Goal: Transaction & Acquisition: Purchase product/service

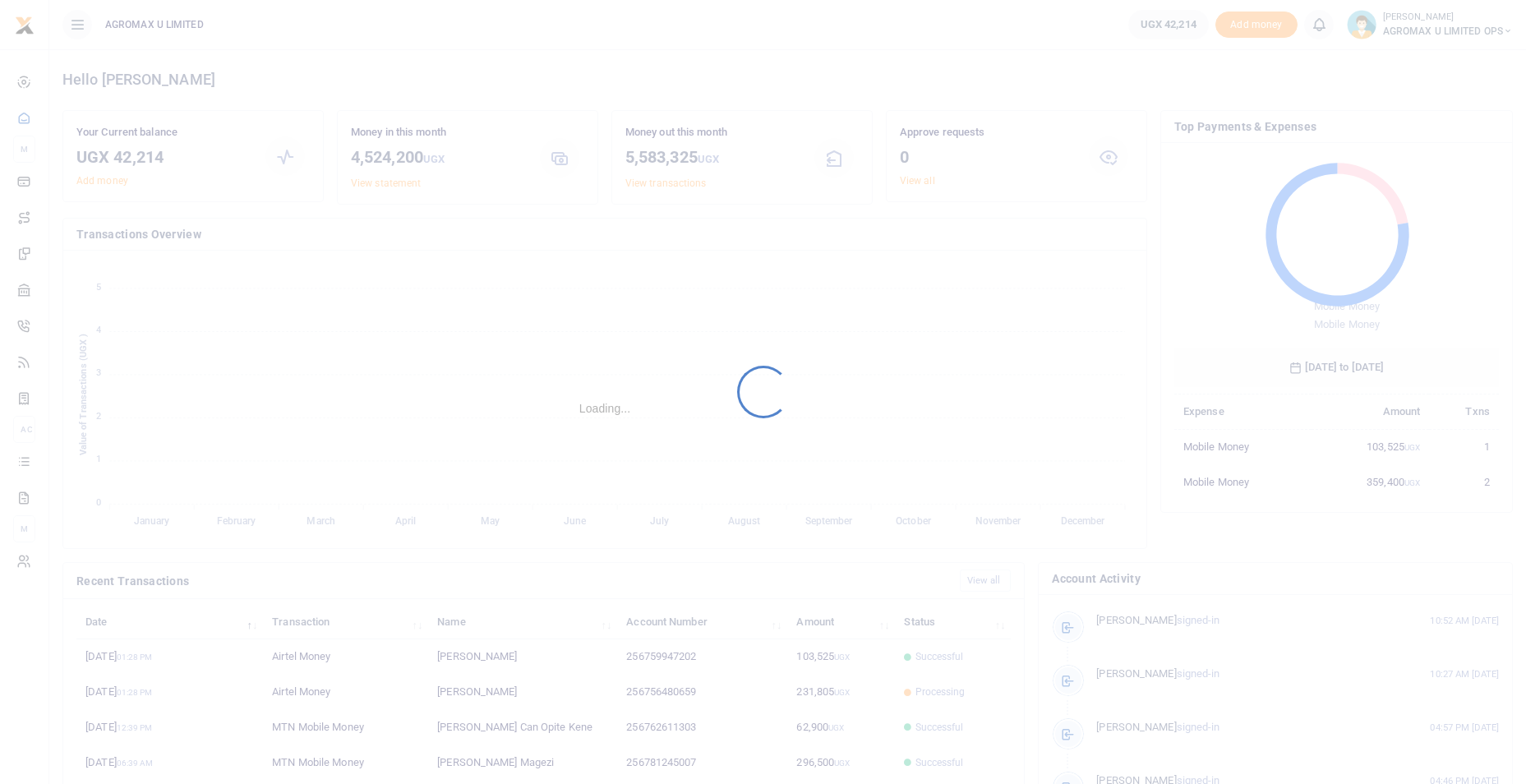
scroll to position [219, 313]
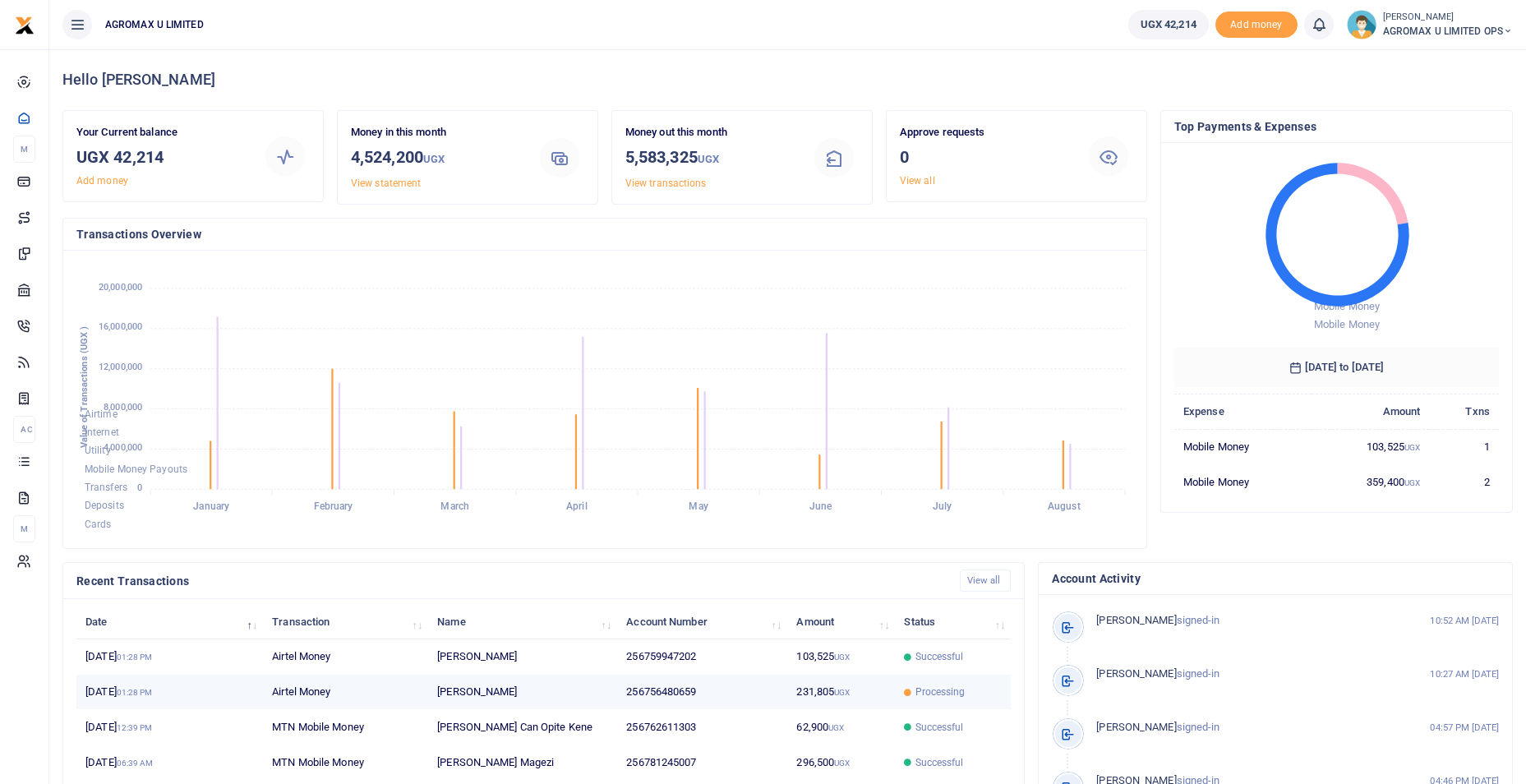
click at [805, 692] on td "231,805 UGX" at bounding box center [840, 692] width 108 height 36
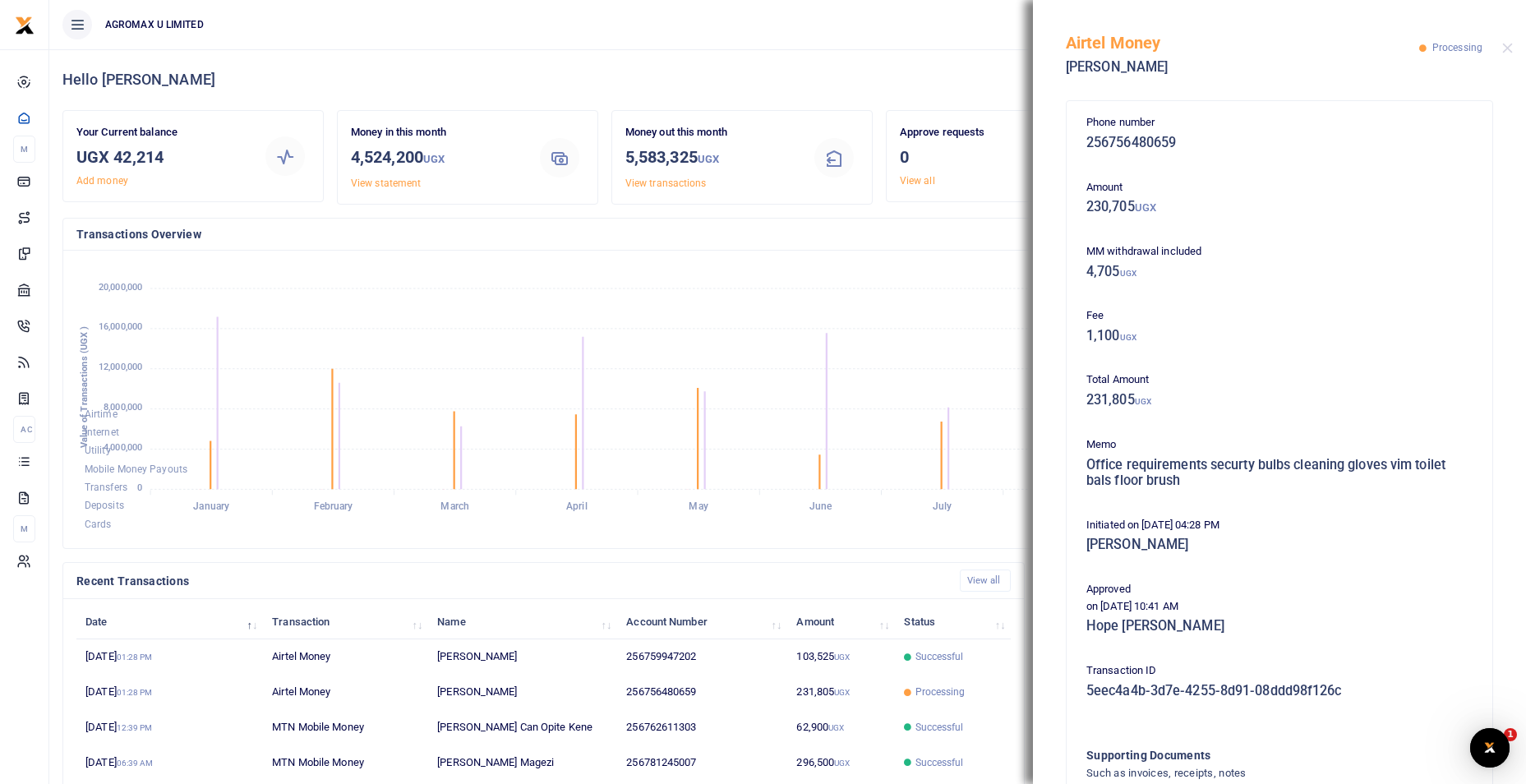
scroll to position [0, 0]
click at [1503, 49] on button "Close" at bounding box center [1507, 48] width 10 height 10
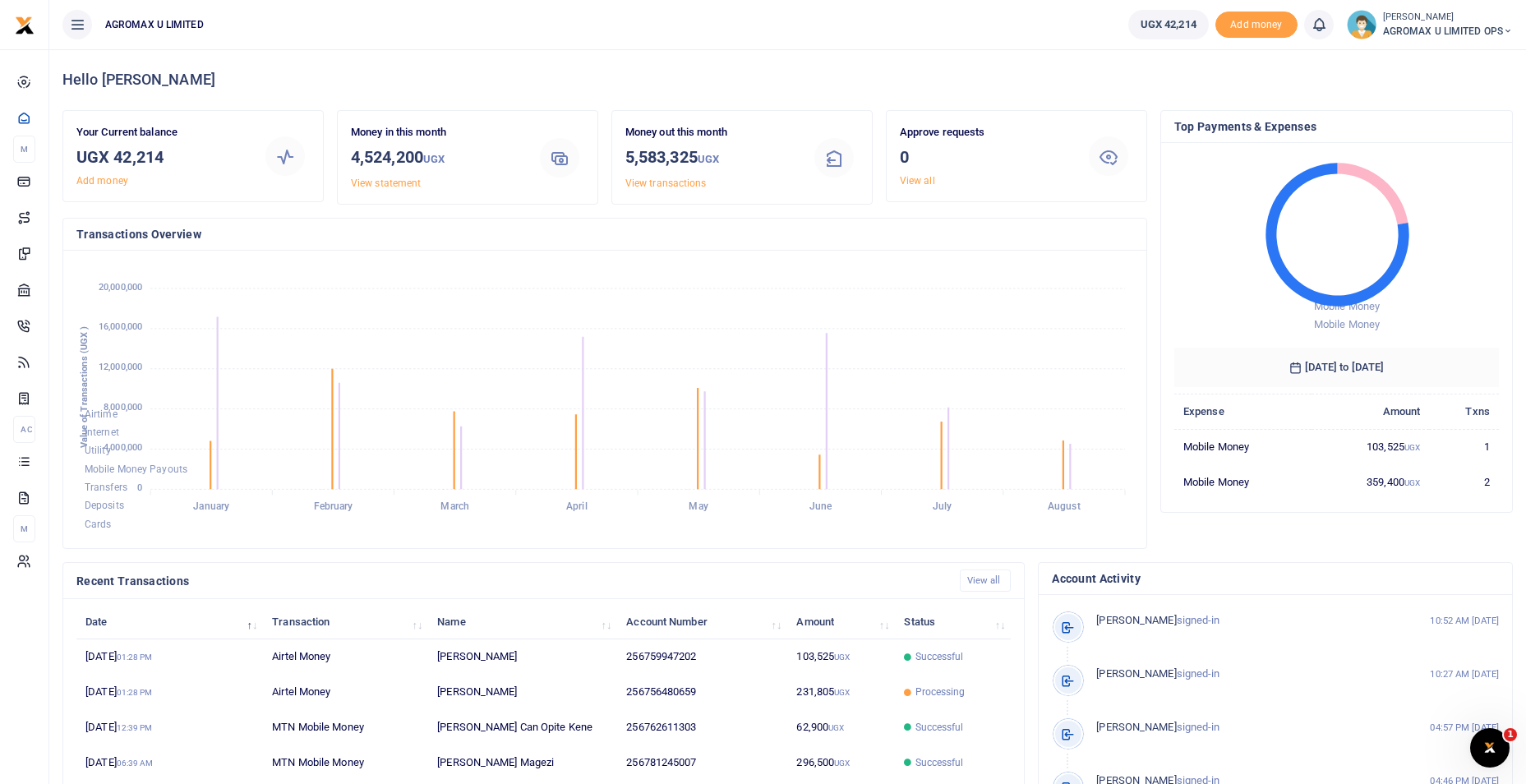
click at [1507, 33] on icon at bounding box center [1507, 31] width 10 height 11
click at [1469, 56] on link "Switch accounts" at bounding box center [1449, 60] width 130 height 23
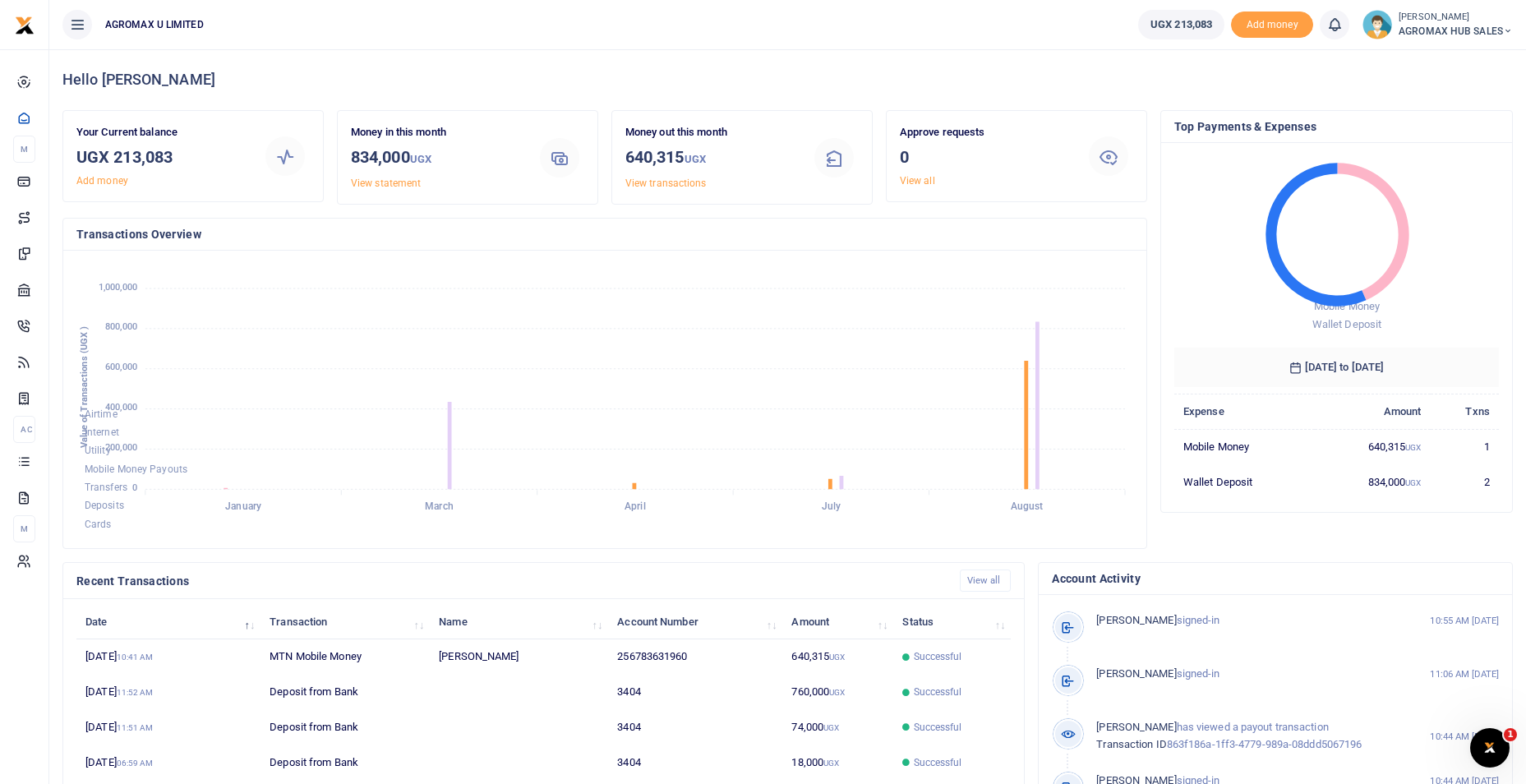
click at [1504, 34] on icon at bounding box center [1507, 31] width 10 height 11
click at [1461, 58] on link "Switch accounts" at bounding box center [1449, 60] width 130 height 23
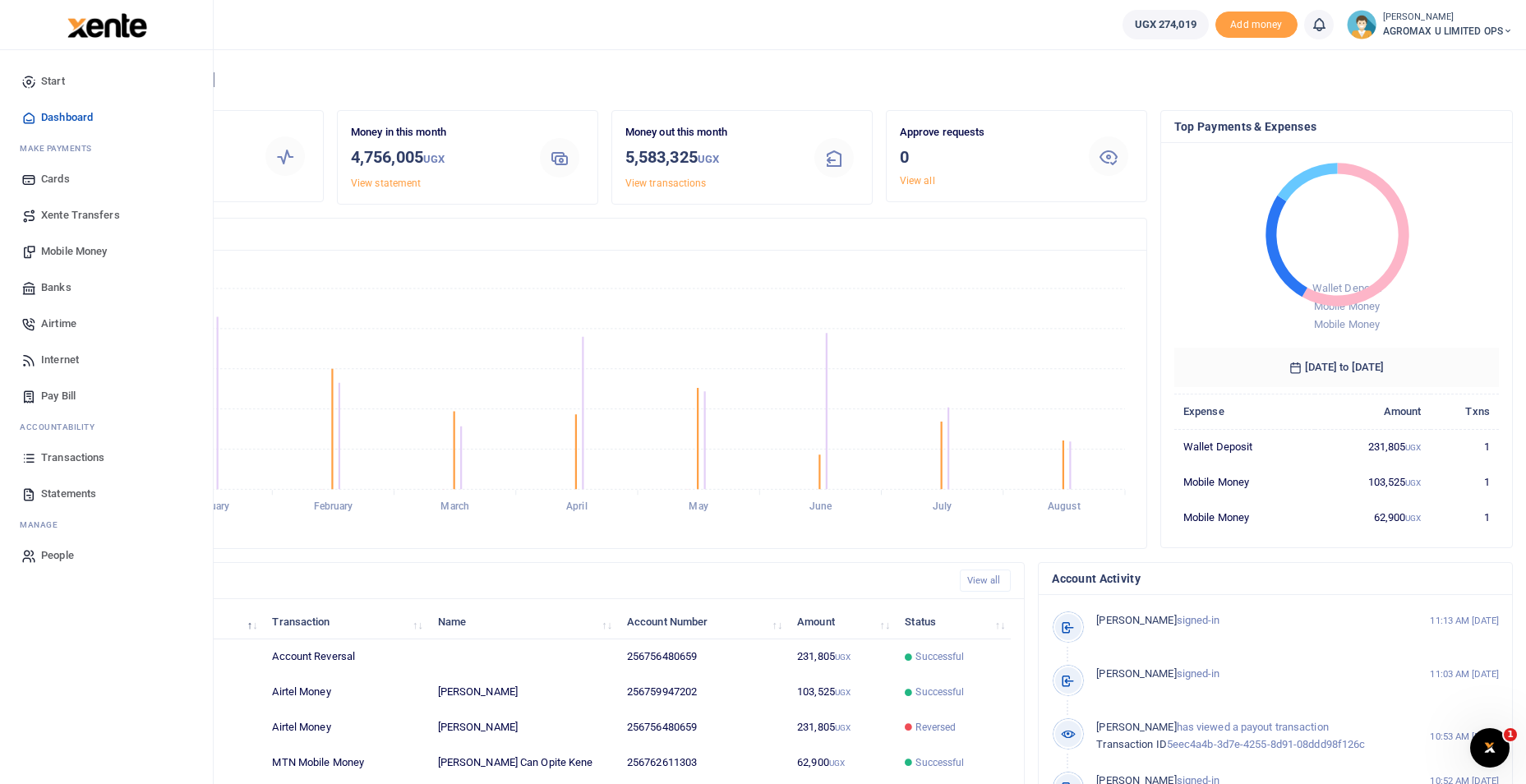
click at [70, 251] on span "Mobile Money" at bounding box center [74, 252] width 66 height 17
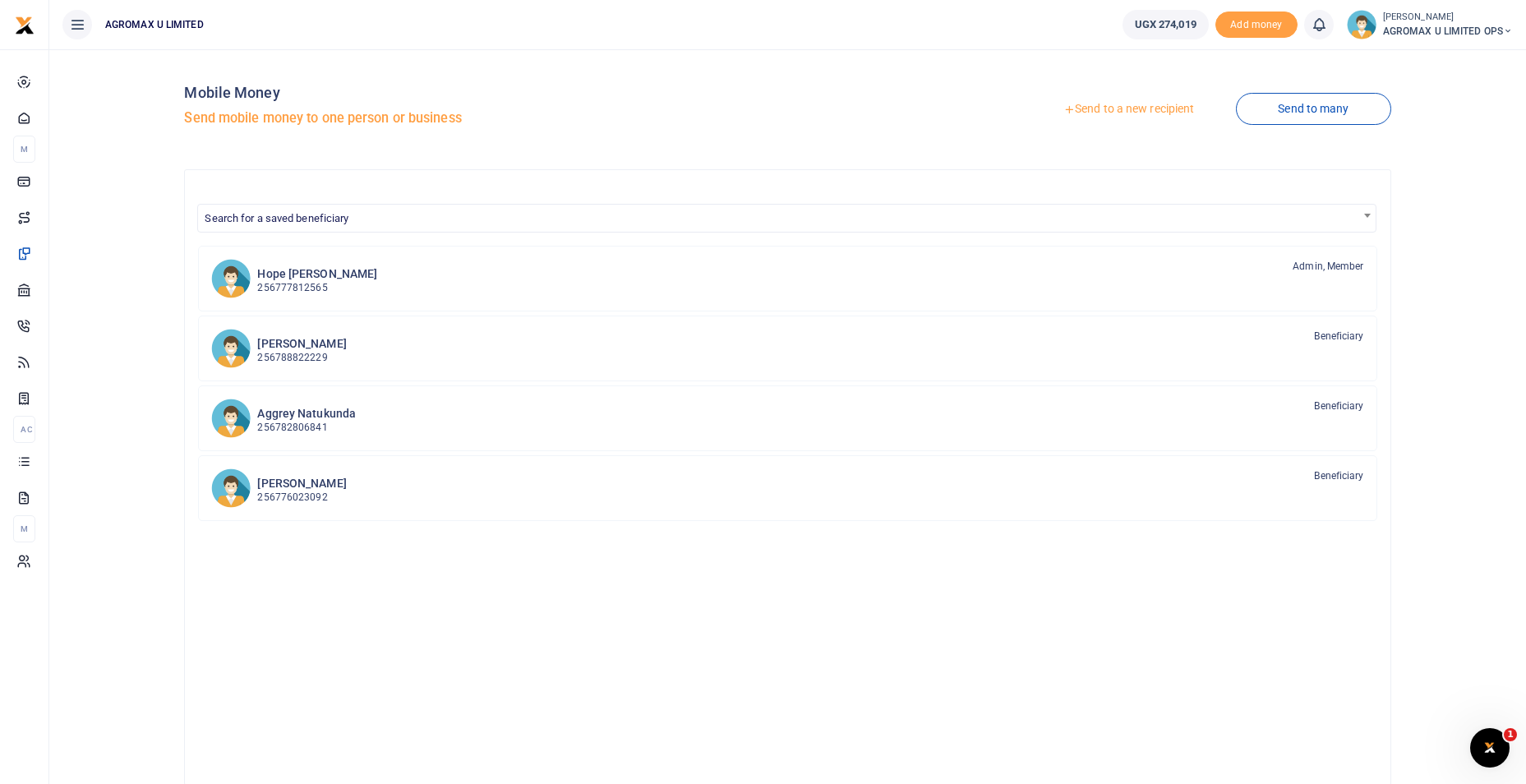
click at [1102, 106] on link "Send to a new recipient" at bounding box center [1129, 110] width 214 height 30
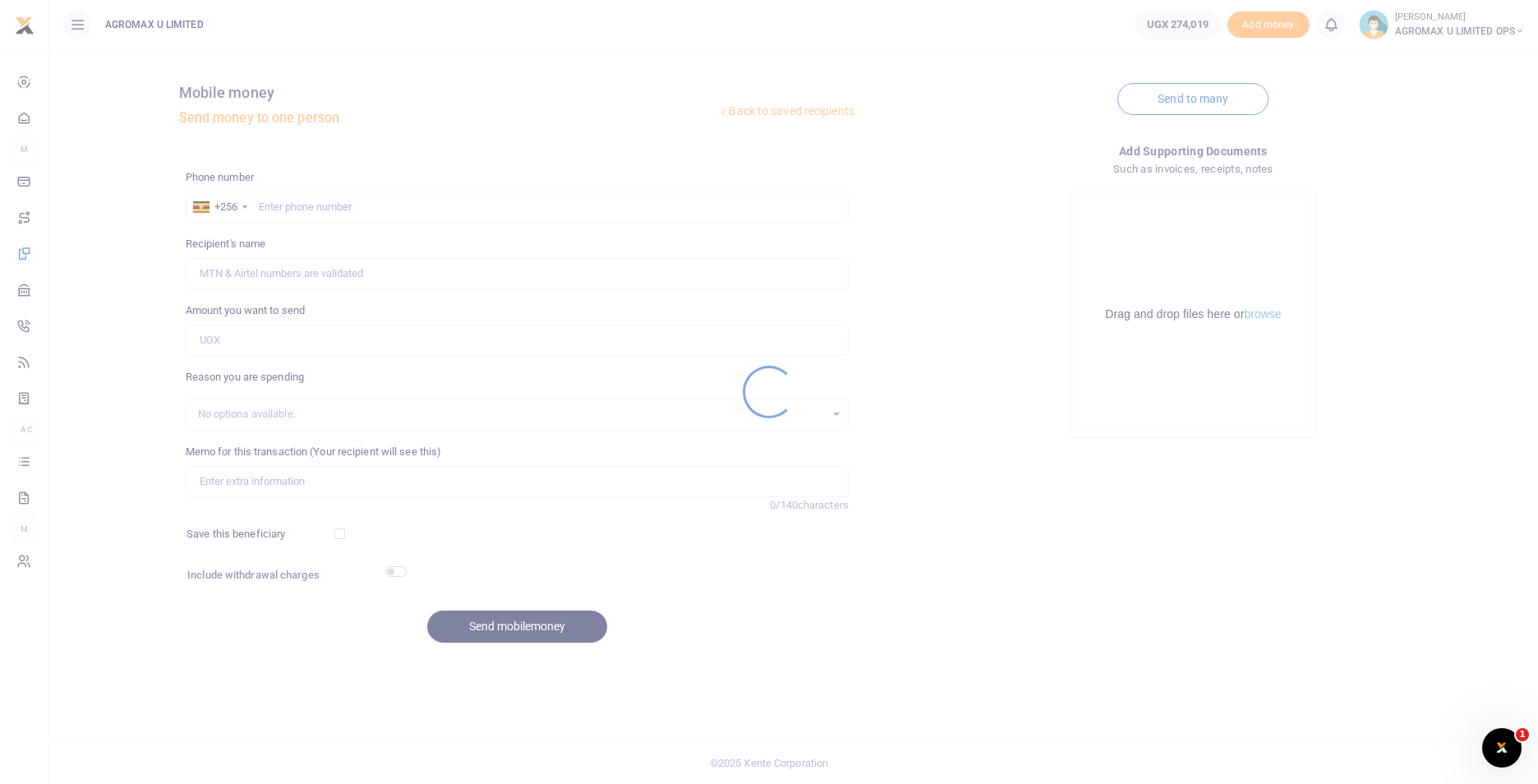
click at [300, 203] on div at bounding box center [769, 392] width 1538 height 784
click at [315, 206] on div at bounding box center [769, 392] width 1538 height 784
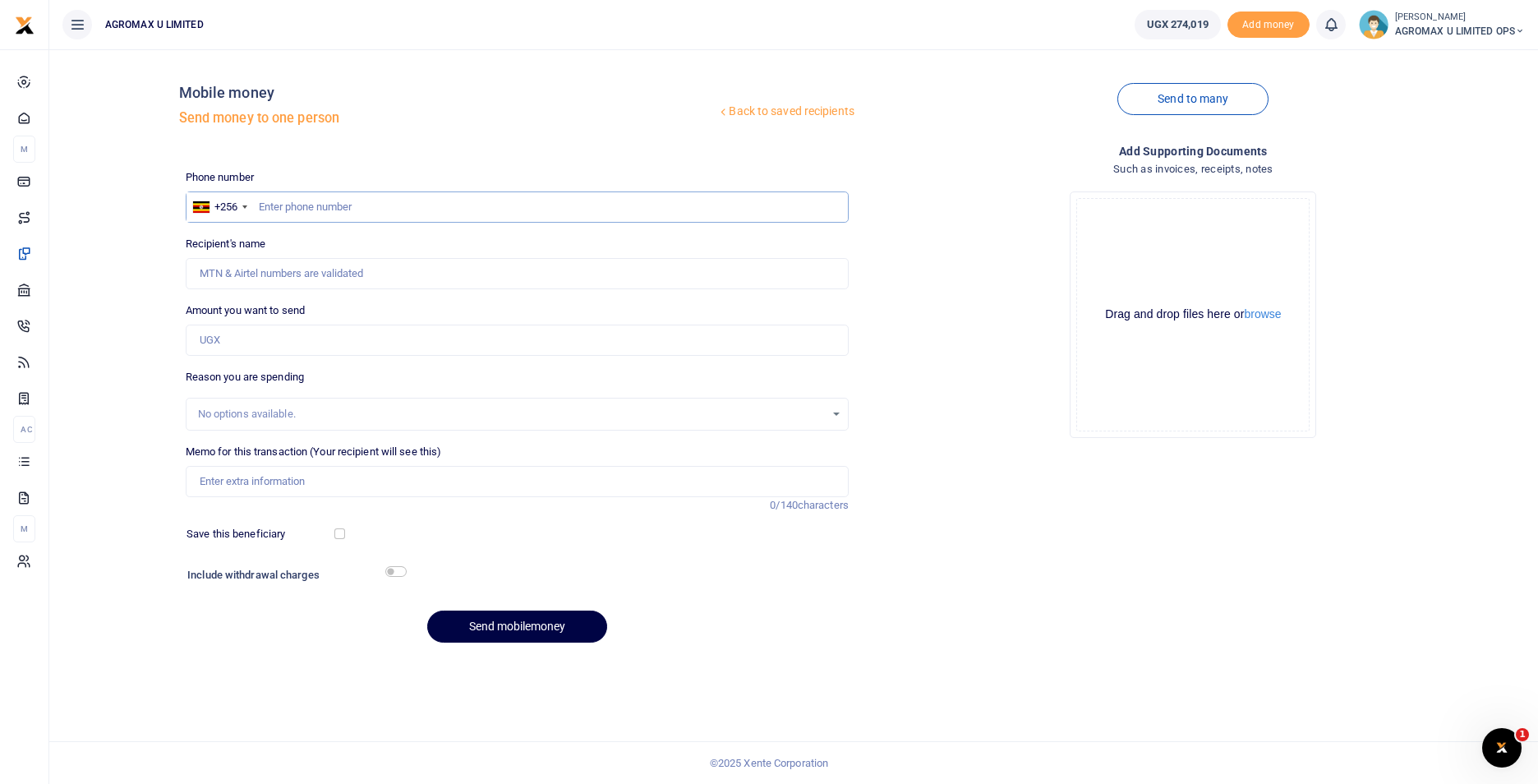
click at [278, 207] on input "text" at bounding box center [517, 207] width 663 height 31
type input "765480659"
type input "[PERSON_NAME]"
type input "765480659"
click at [210, 332] on input "Amount you want to send" at bounding box center [517, 340] width 663 height 31
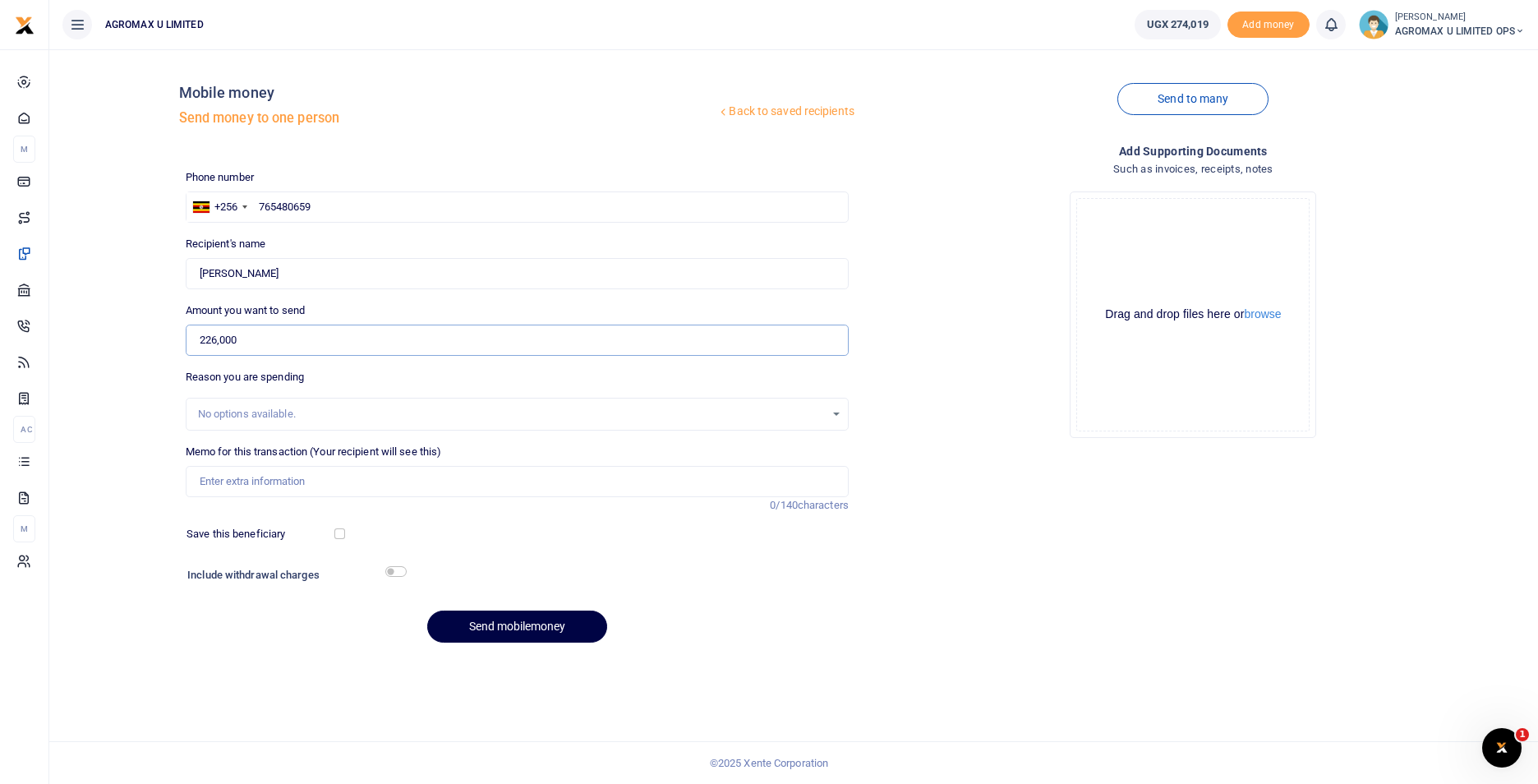
type input "226,000"
click at [252, 482] on input "Memo for this transaction (Your recipient will see this)" at bounding box center [517, 481] width 663 height 31
click at [635, 485] on input "office" at bounding box center [517, 481] width 663 height 31
click at [633, 484] on input "office" at bounding box center [517, 481] width 663 height 31
type input "Office requirements securty bulbs cleaning gloves vim toilet bals floor brush"
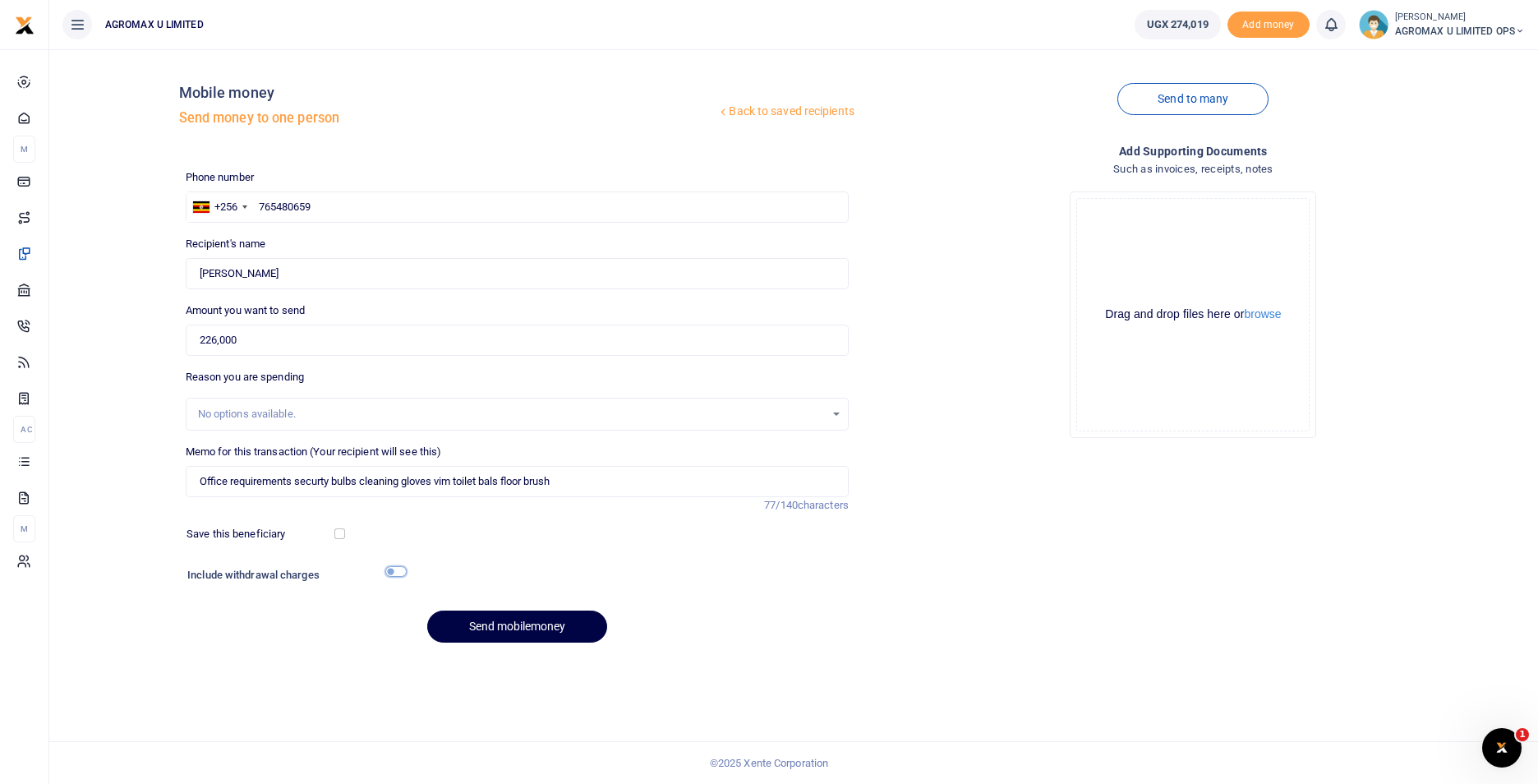
click at [392, 573] on input "checkbox" at bounding box center [395, 571] width 22 height 10
checkbox input "true"
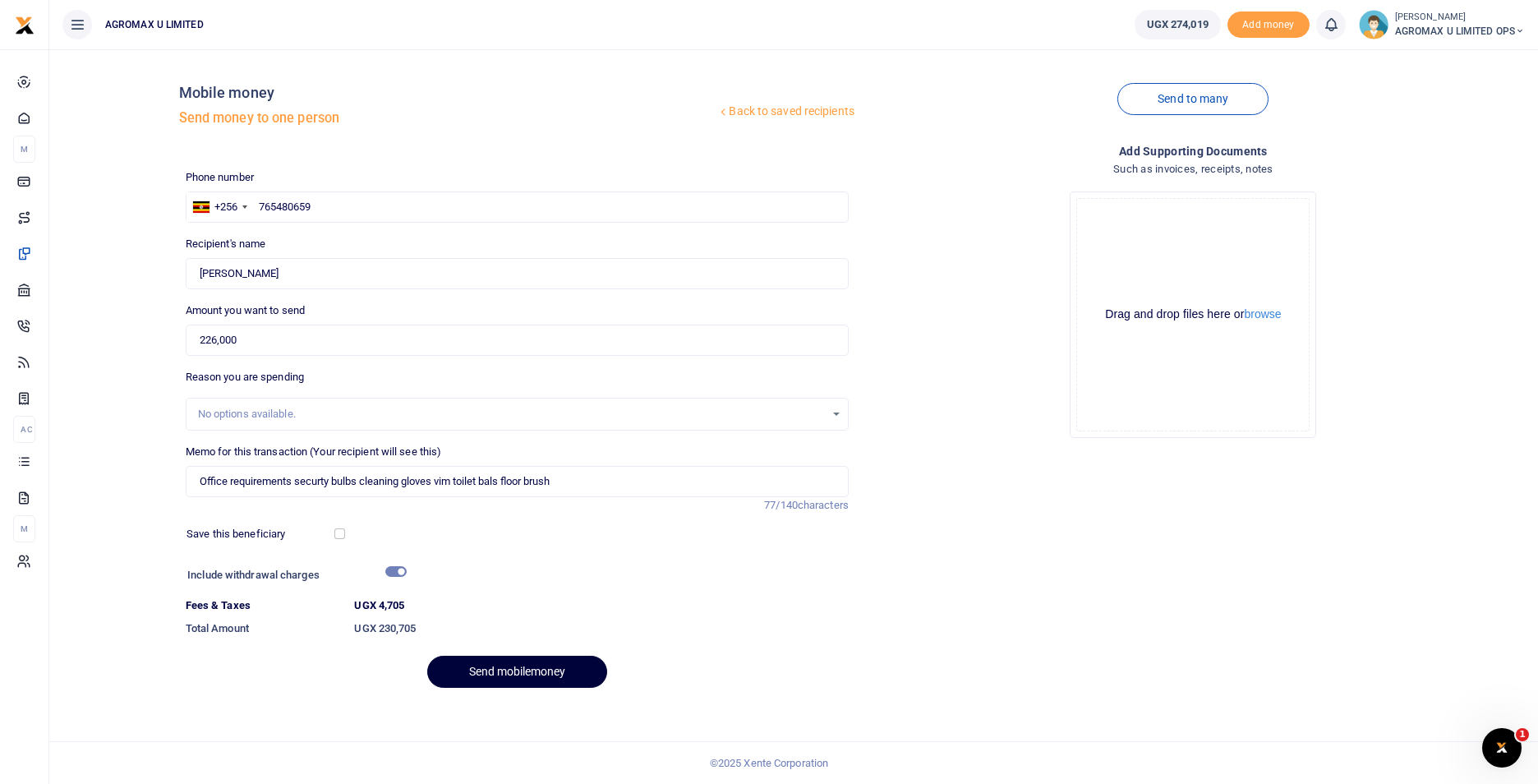
click at [503, 669] on button "Send mobilemoney" at bounding box center [517, 671] width 180 height 32
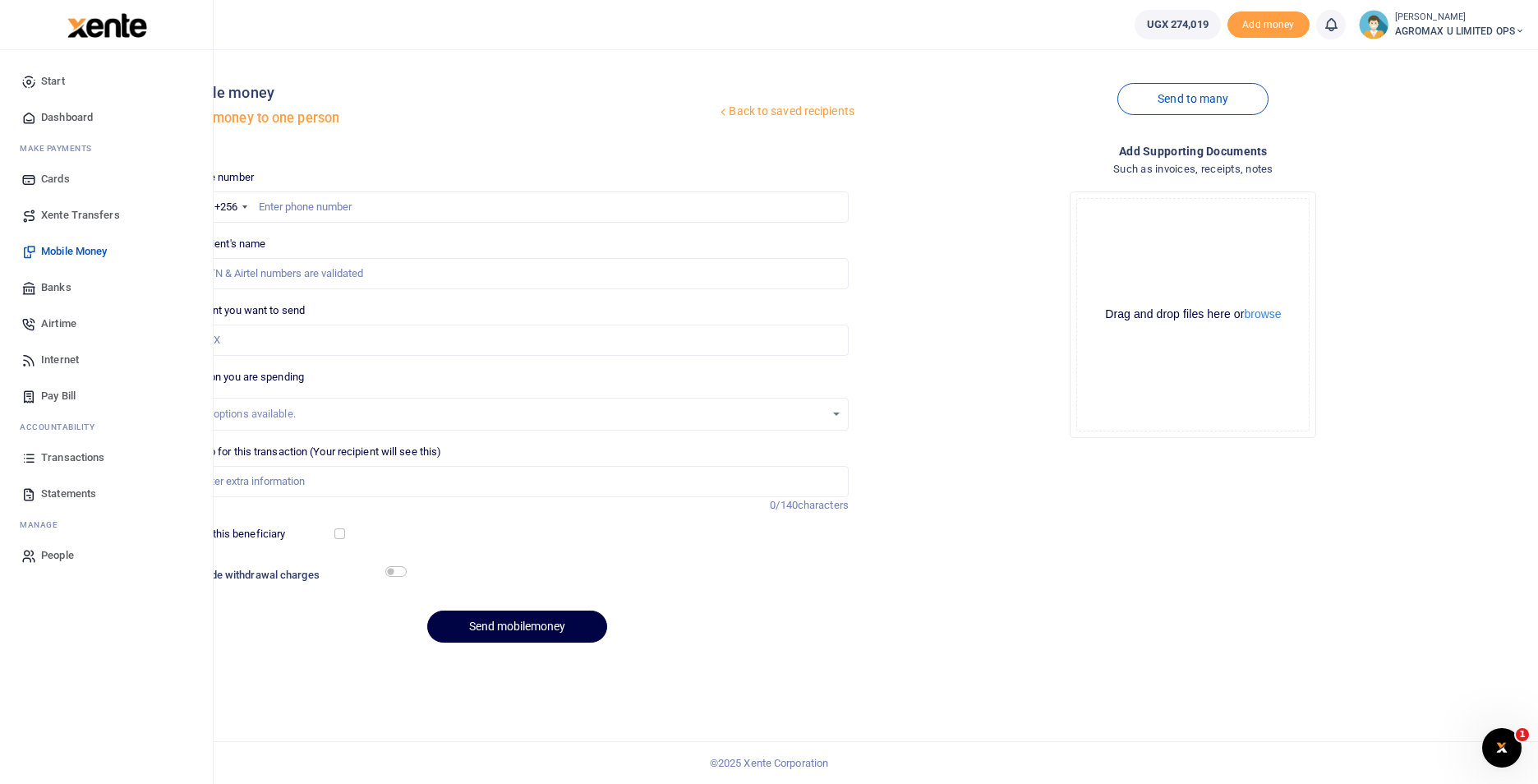
click at [70, 125] on span "Dashboard" at bounding box center [67, 117] width 52 height 17
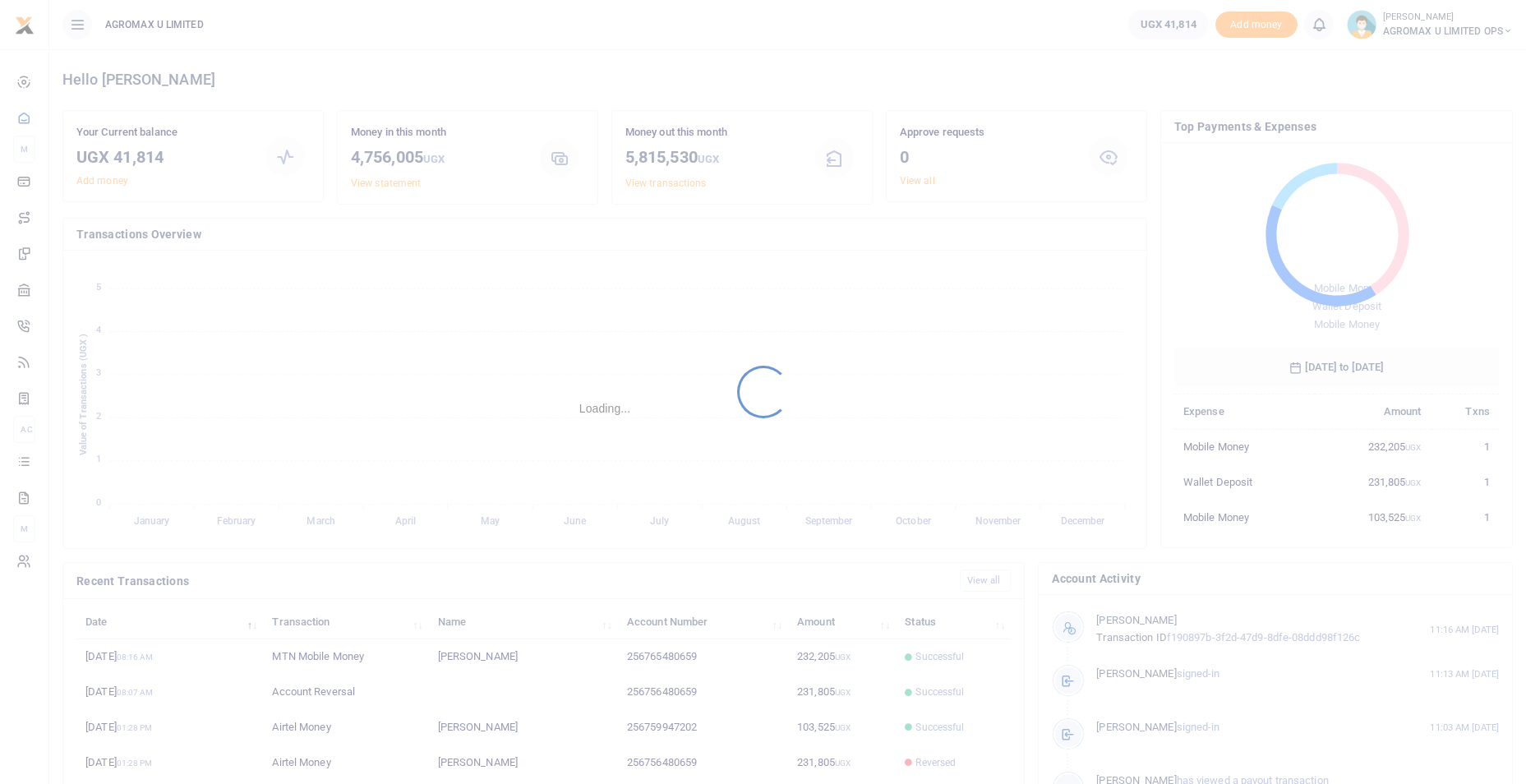
scroll to position [219, 313]
